Goal: Task Accomplishment & Management: Manage account settings

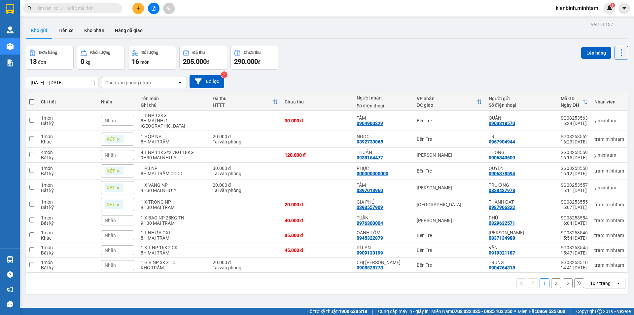
click at [616, 280] on icon "open" at bounding box center [618, 282] width 5 height 5
click at [603, 263] on span "100 / trang" at bounding box center [598, 263] width 24 height 7
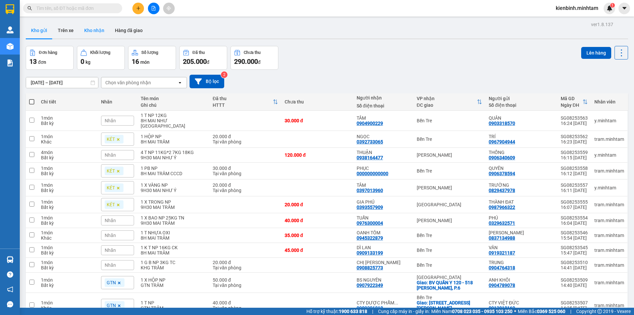
click at [93, 31] on button "Kho nhận" at bounding box center [94, 30] width 31 height 16
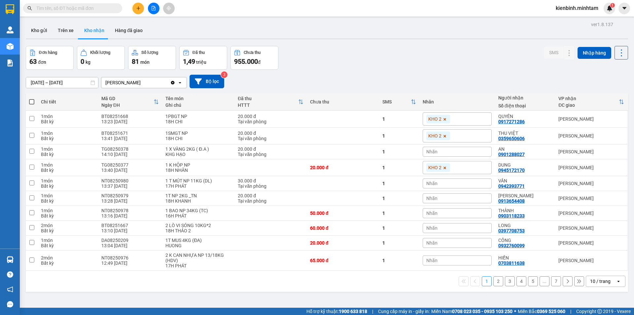
click at [616, 281] on icon "open" at bounding box center [618, 281] width 5 height 5
click at [602, 269] on span "100 / trang" at bounding box center [598, 266] width 24 height 7
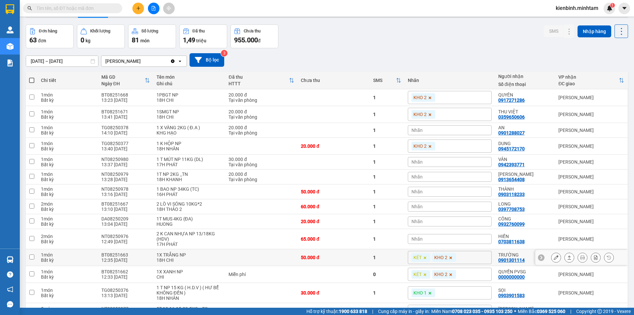
scroll to position [33, 0]
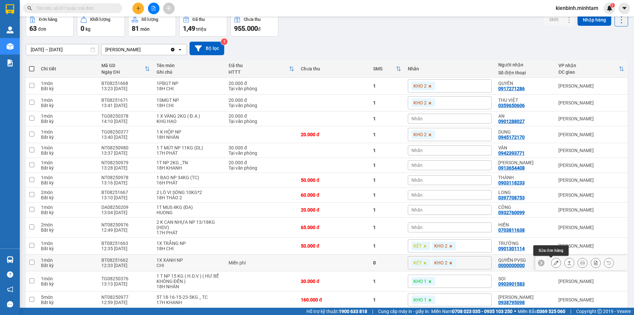
click at [554, 265] on icon at bounding box center [556, 262] width 5 height 5
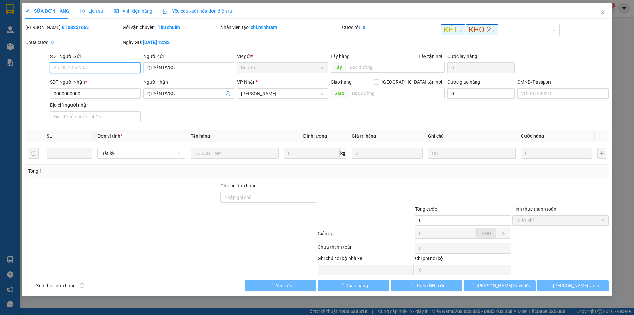
type input "QUYỀN PVSG"
type input "0000000000"
type input "QUYỀN PVSG"
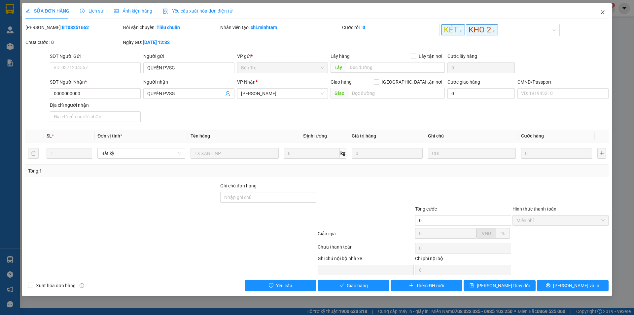
click at [604, 13] on icon "close" at bounding box center [602, 12] width 5 height 5
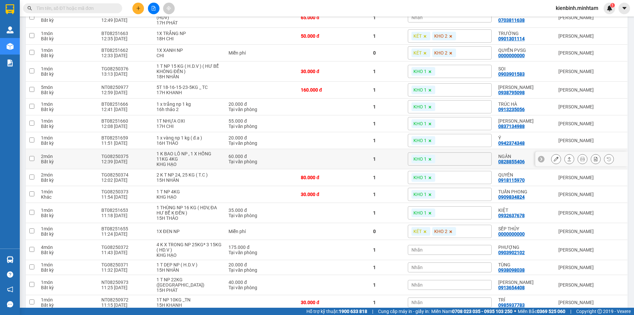
scroll to position [291, 0]
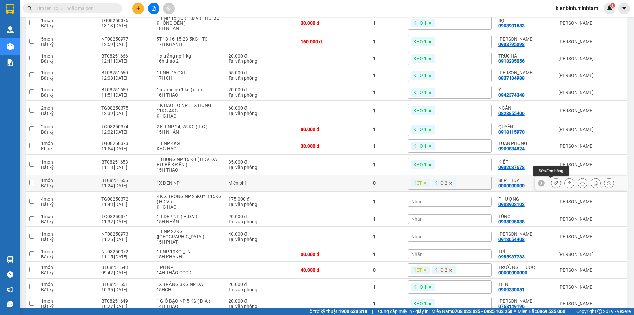
click at [554, 184] on icon at bounding box center [556, 183] width 5 height 5
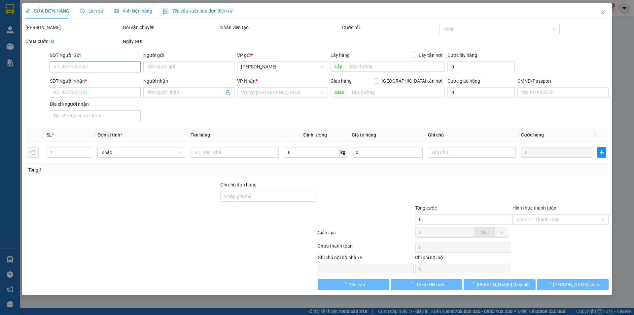
type input "KIỀU NX"
type input "0000000000"
type input "SẾP THỦY"
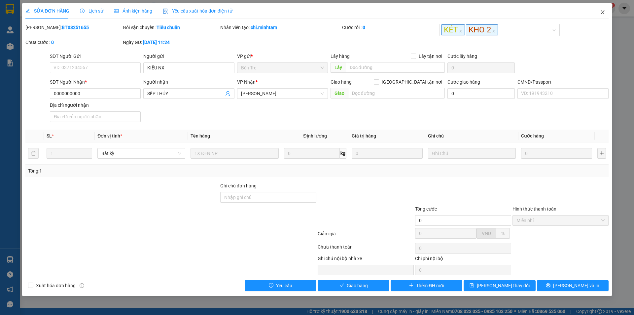
click at [604, 11] on icon "close" at bounding box center [603, 12] width 4 height 4
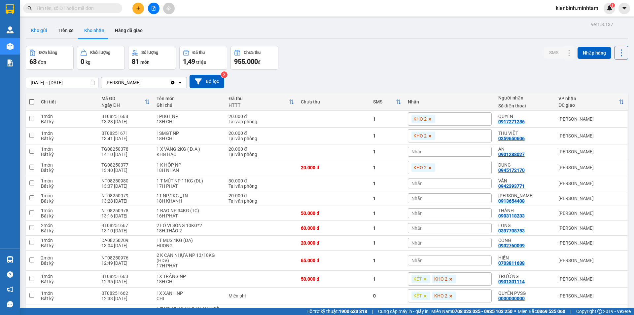
click at [44, 29] on button "Kho gửi" at bounding box center [39, 30] width 27 height 16
